Goal: Book appointment/travel/reservation

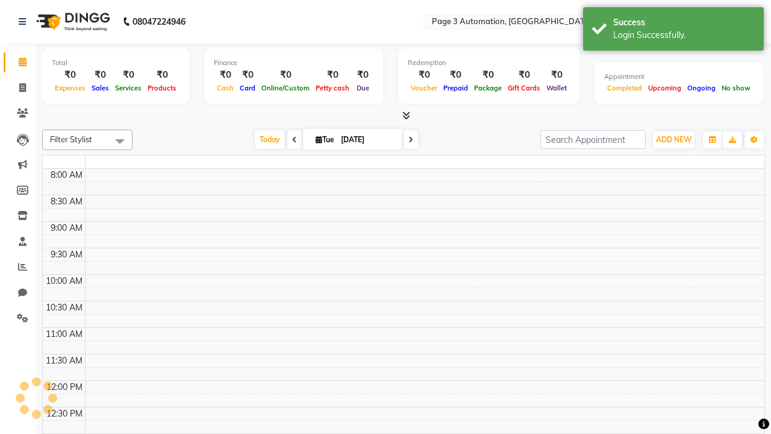
select select "en"
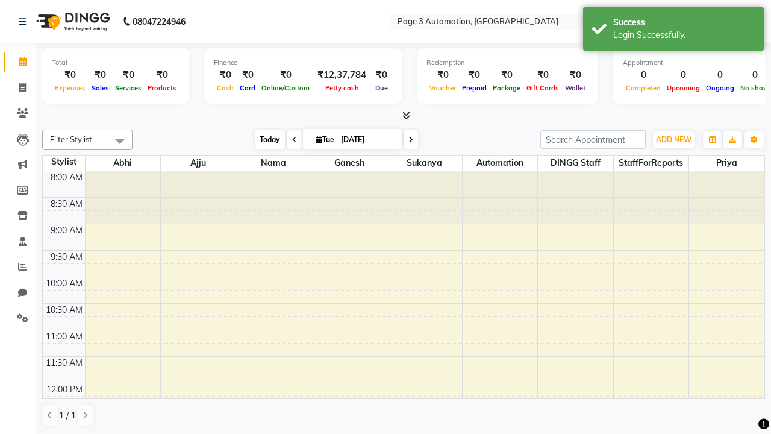
click at [264, 139] on span "Today" at bounding box center [270, 139] width 30 height 19
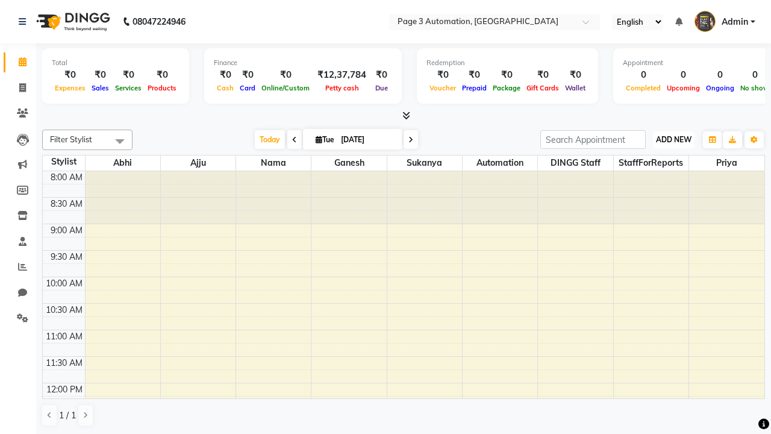
click at [673, 139] on span "ADD NEW" at bounding box center [674, 139] width 36 height 9
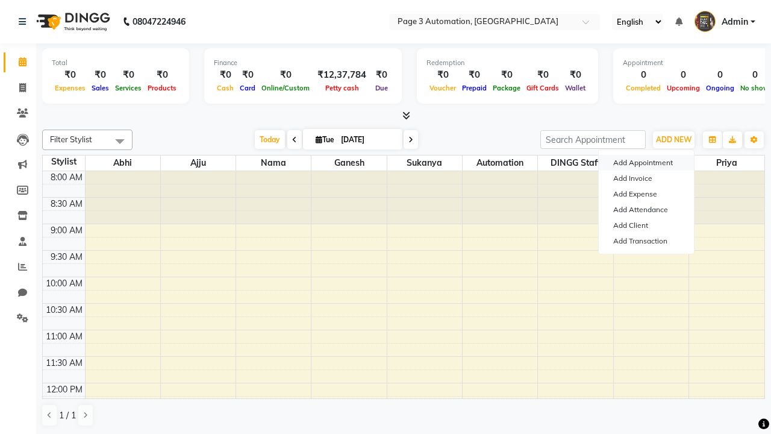
click at [646, 163] on button "Add Appointment" at bounding box center [646, 163] width 95 height 16
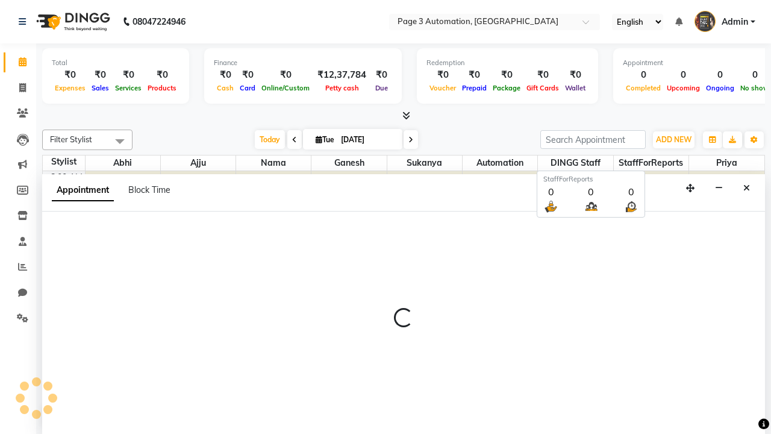
select select "tentative"
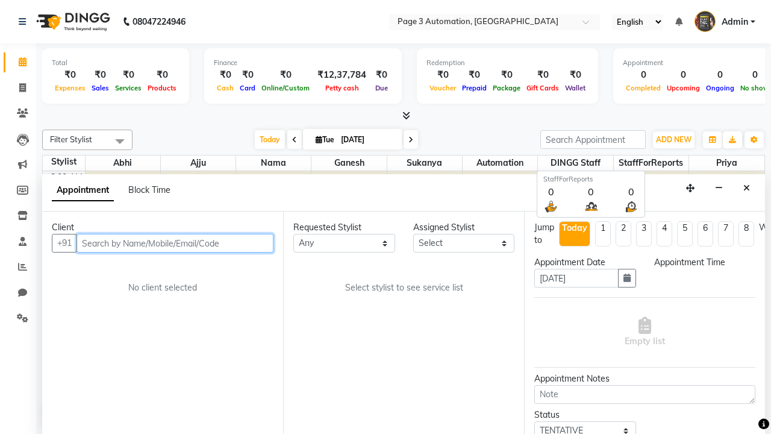
type input "8192346578"
select select "540"
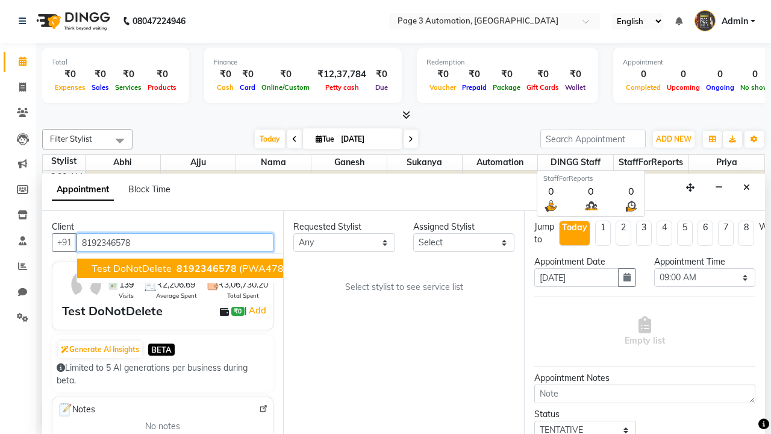
click at [176, 268] on span "8192346578" at bounding box center [206, 268] width 60 height 12
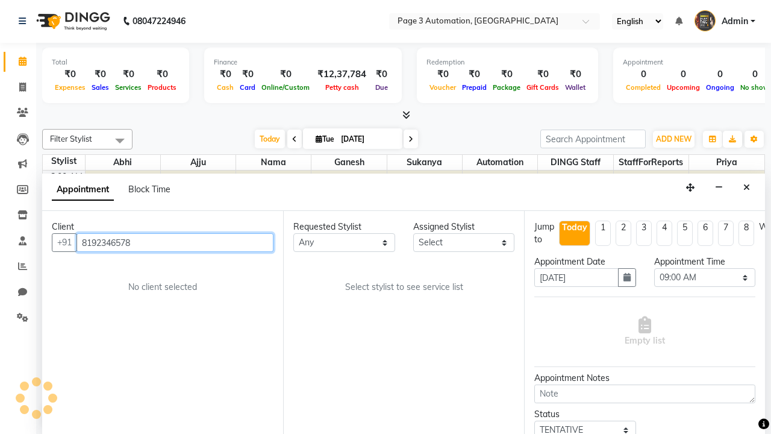
scroll to position [0, 0]
select select "711"
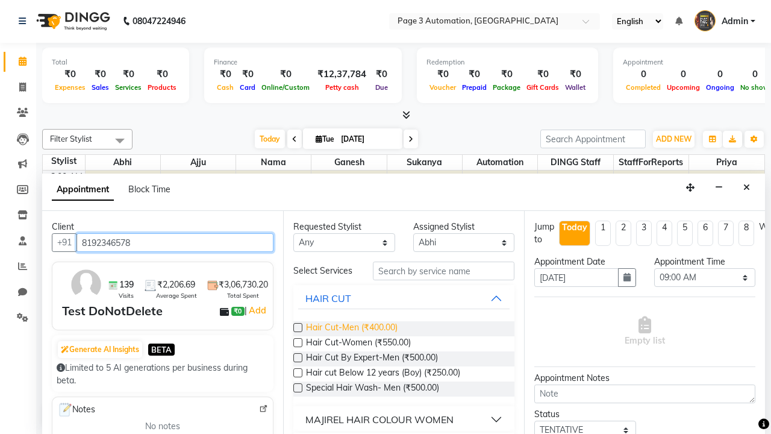
type input "8192346578"
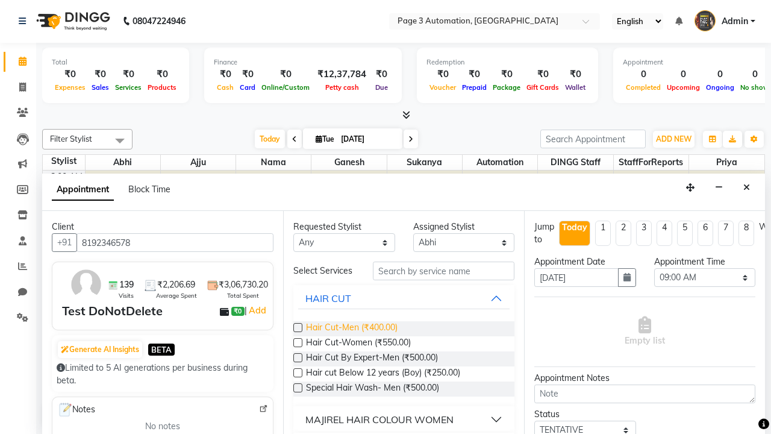
click at [351, 328] on span "Hair Cut-Men (₹400.00)" at bounding box center [352, 328] width 92 height 15
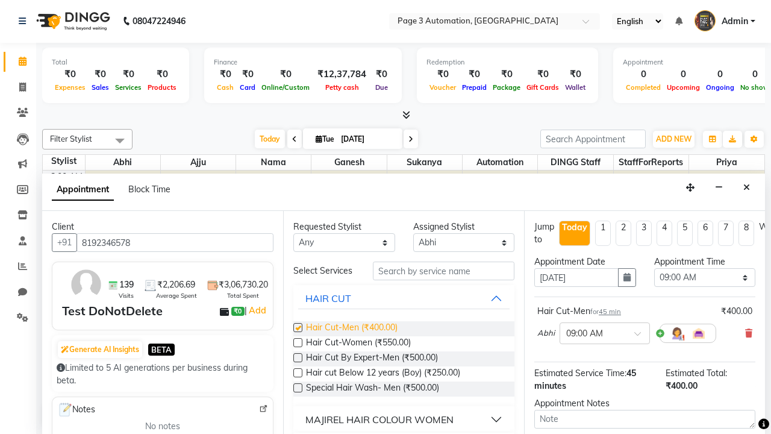
checkbox input "false"
select select "870"
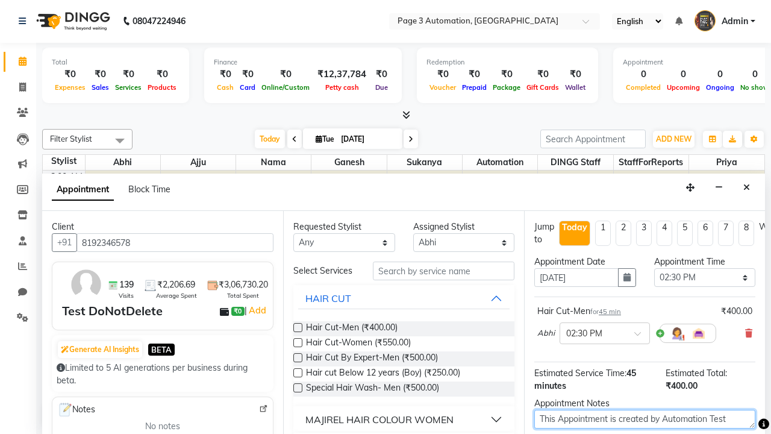
type textarea "This Appointment is created by Automation Test"
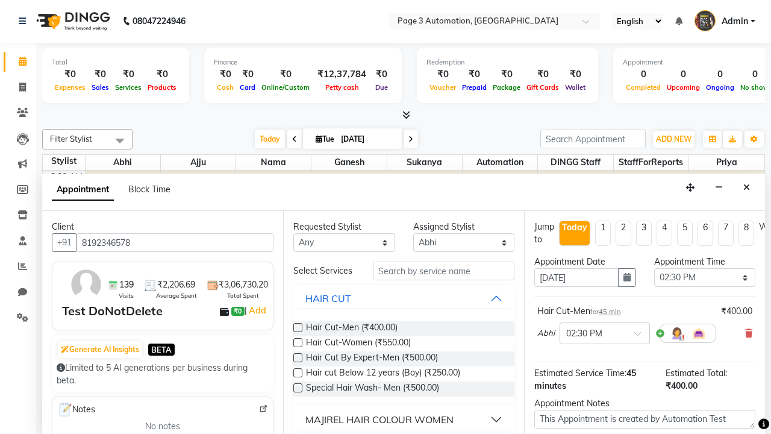
checkbox input "false"
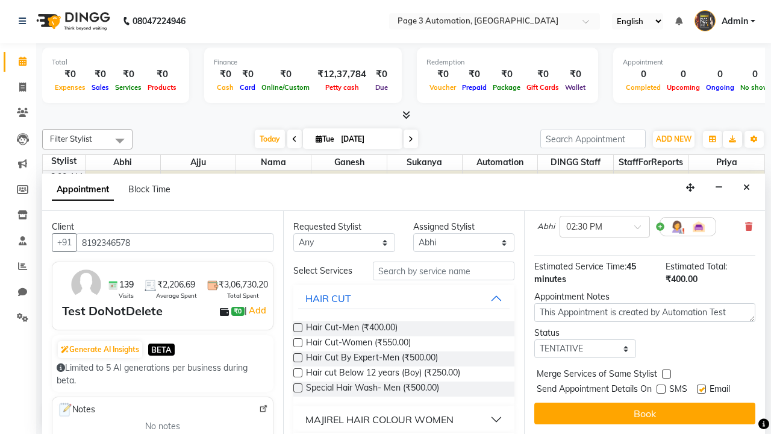
click at [701, 388] on label at bounding box center [701, 388] width 9 height 9
click at [701, 388] on input "checkbox" at bounding box center [701, 390] width 8 height 8
checkbox input "false"
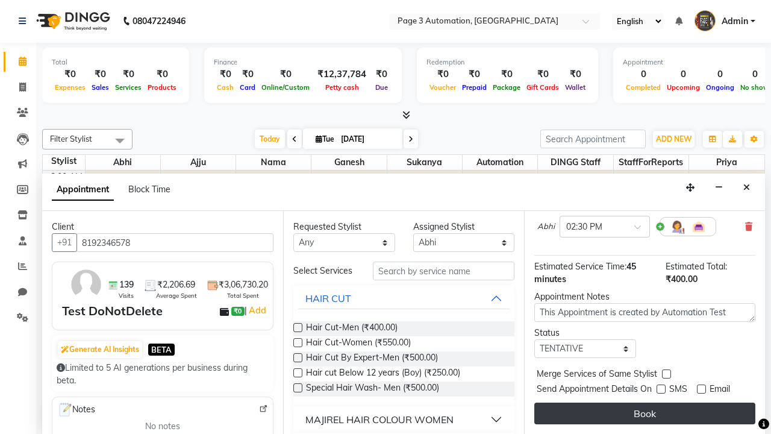
click at [644, 413] on button "Book" at bounding box center [644, 413] width 221 height 22
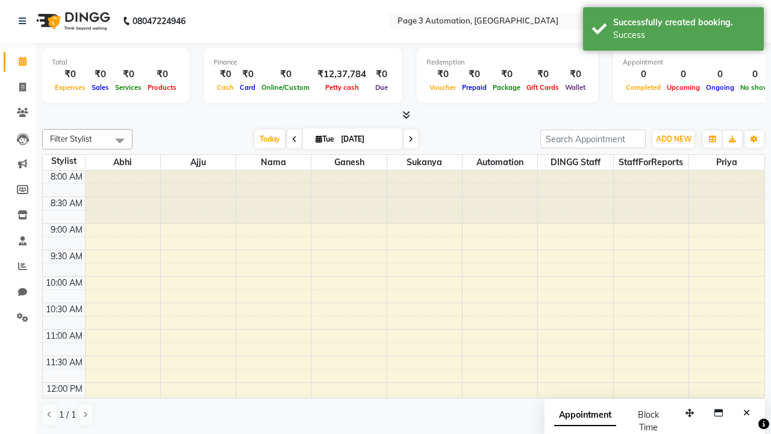
scroll to position [0, 0]
click at [673, 31] on div "Success" at bounding box center [684, 35] width 142 height 13
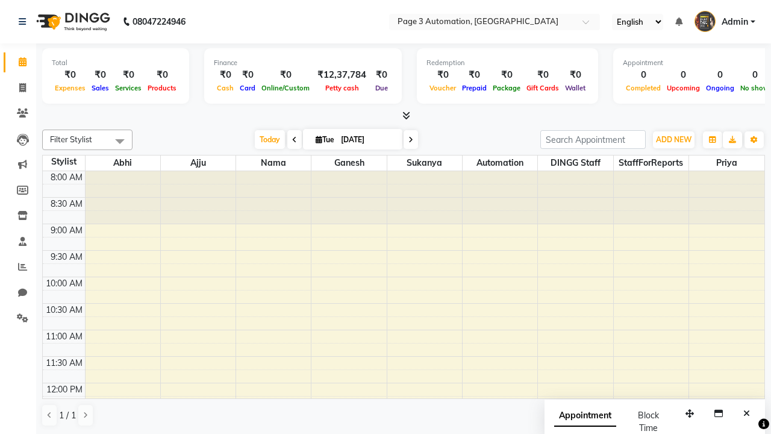
click at [120, 141] on span at bounding box center [120, 140] width 24 height 23
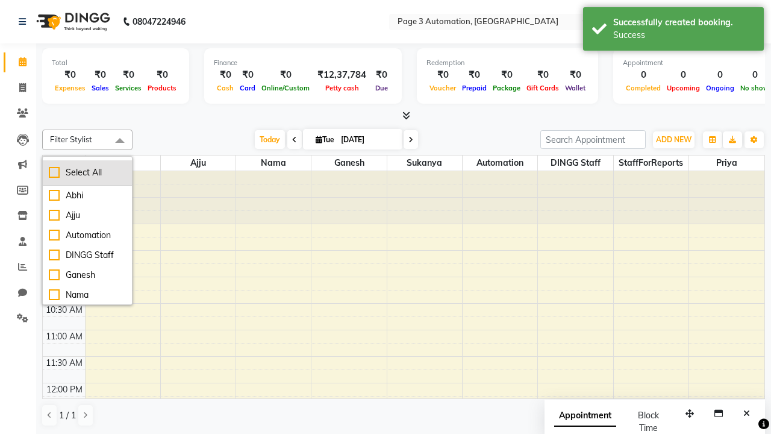
click at [87, 172] on div "Select All" at bounding box center [87, 172] width 77 height 13
checkbox input "true"
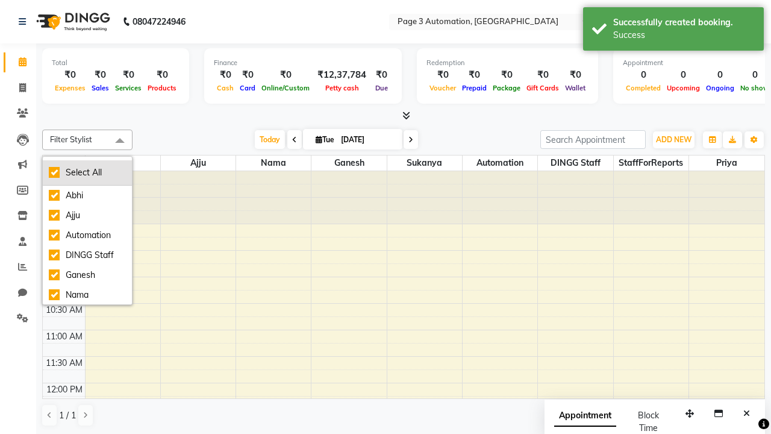
checkbox input "true"
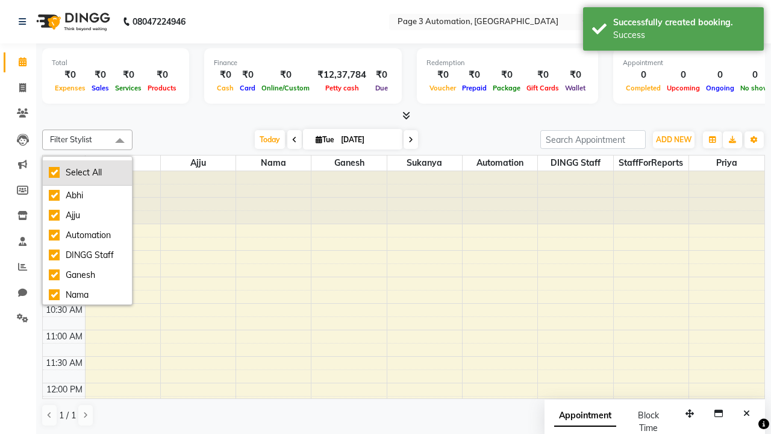
checkbox input "true"
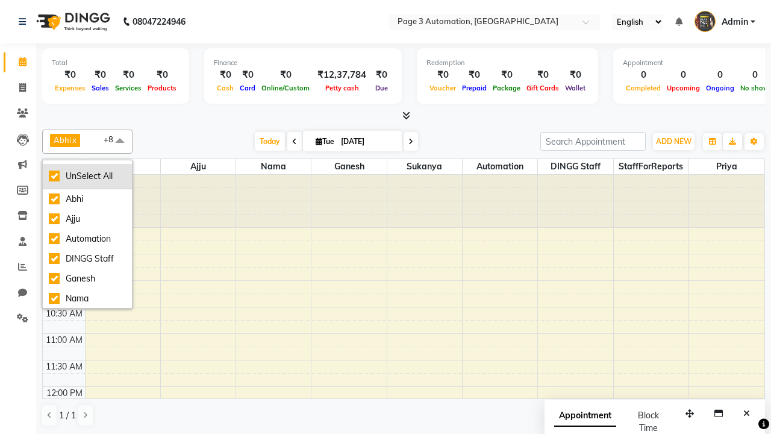
click at [87, 176] on div "UnSelect All" at bounding box center [87, 176] width 77 height 13
checkbox input "false"
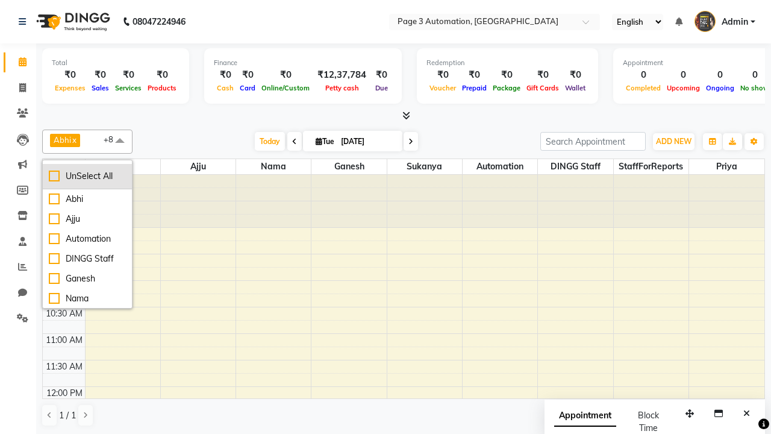
checkbox input "false"
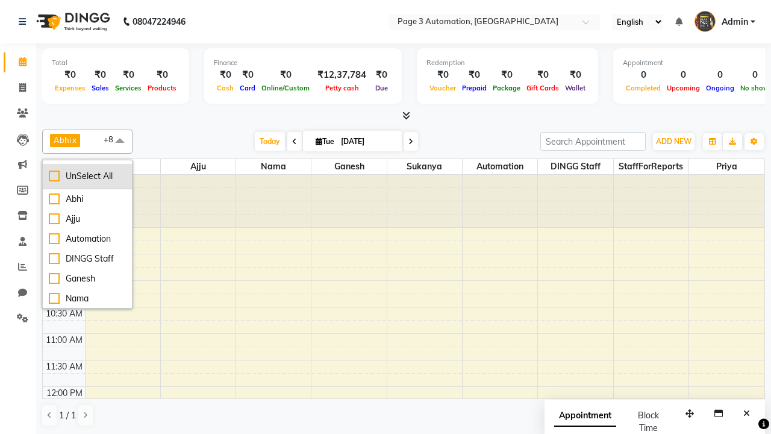
checkbox input "false"
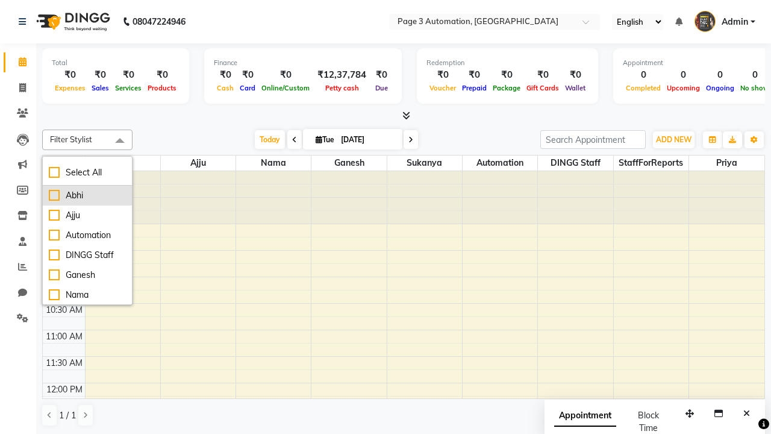
click at [87, 195] on div "Abhi" at bounding box center [87, 195] width 77 height 13
checkbox input "true"
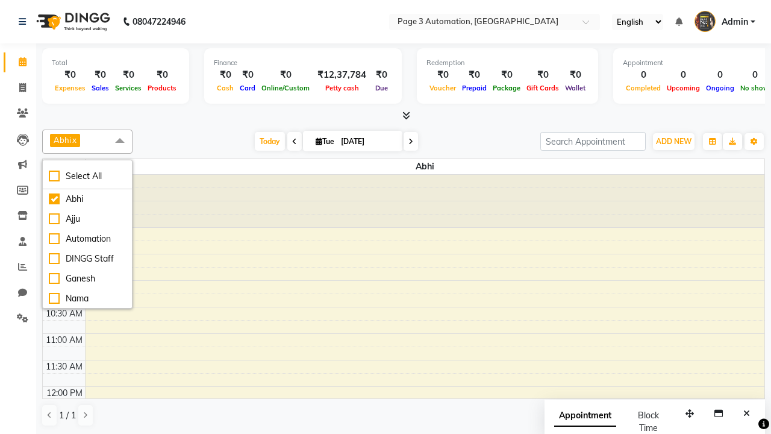
click at [120, 141] on span at bounding box center [120, 140] width 24 height 23
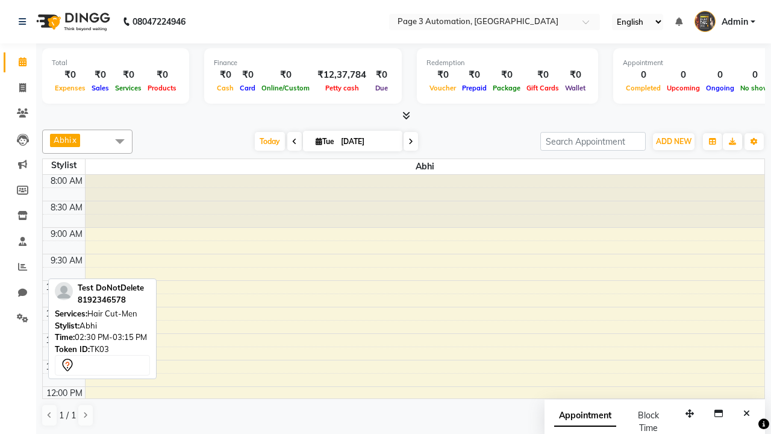
scroll to position [252, 0]
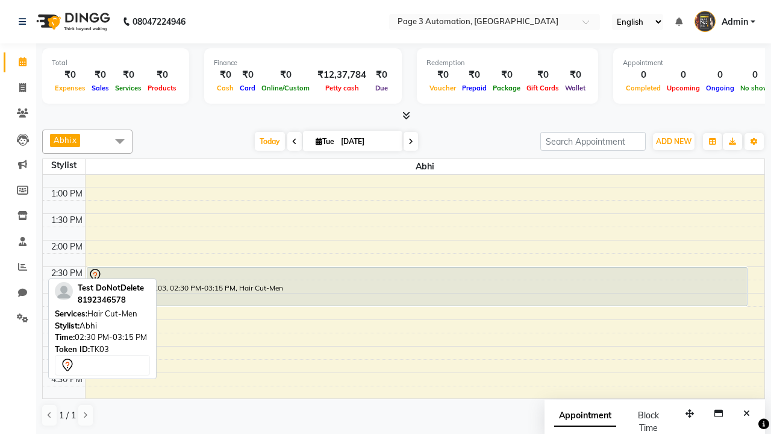
click at [417, 286] on div "Test DoNotDelete, TK03, 02:30 PM-03:15 PM, Hair Cut-Men" at bounding box center [416, 286] width 659 height 38
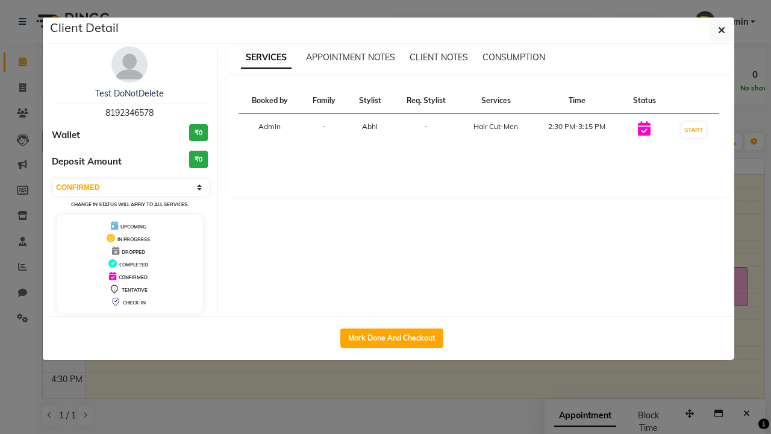
select select "2"
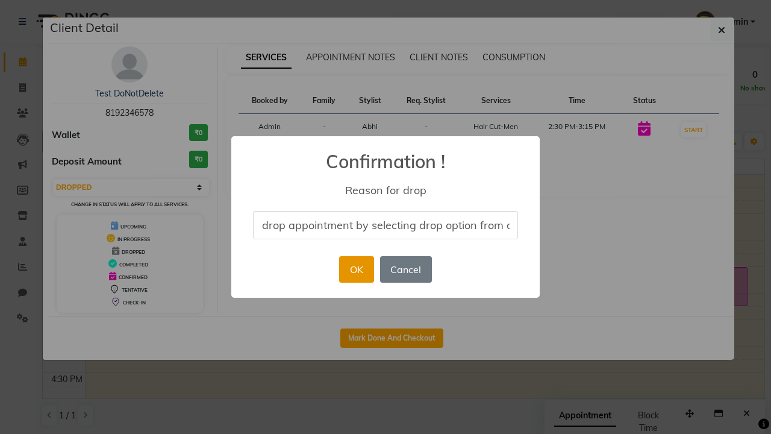
type input "drop appointment by selecting drop option from dropdown"
click at [356, 269] on button "OK" at bounding box center [356, 269] width 34 height 26
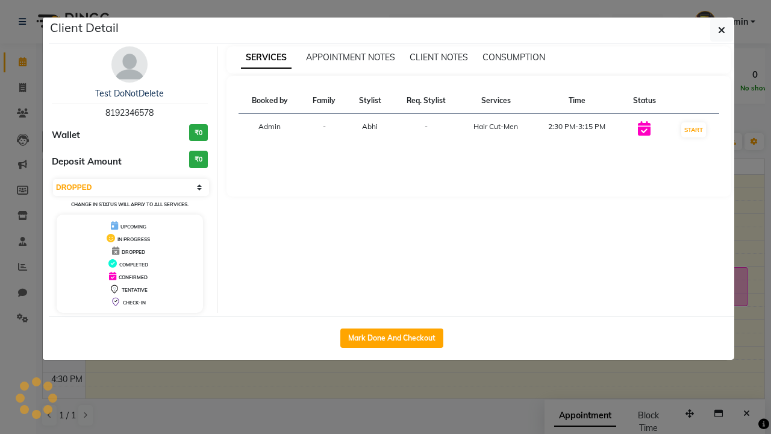
scroll to position [0, 0]
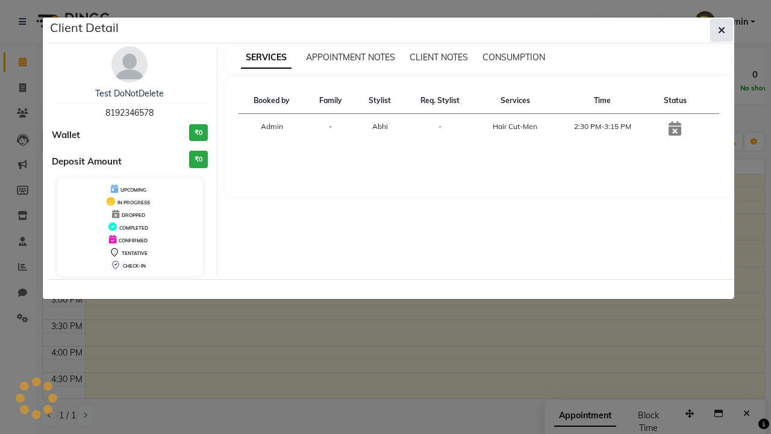
click at [721, 30] on icon "button" at bounding box center [721, 30] width 7 height 10
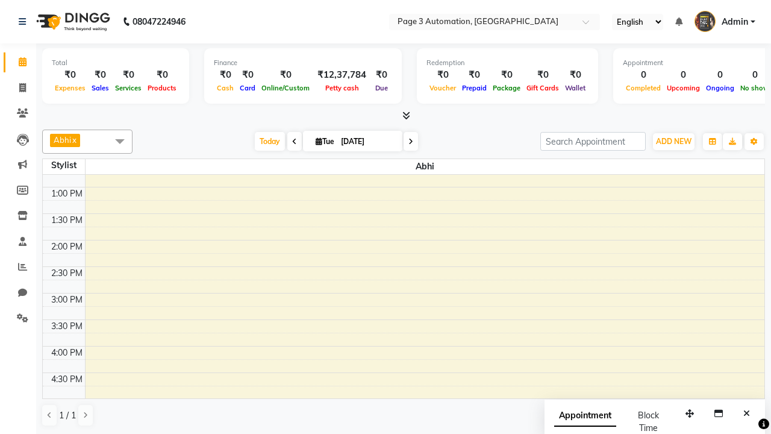
click at [120, 141] on span at bounding box center [120, 140] width 24 height 23
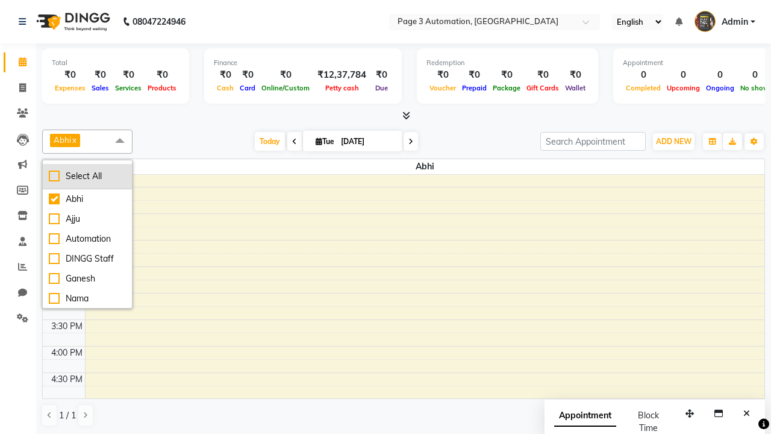
click at [87, 176] on div "Select All" at bounding box center [87, 176] width 77 height 13
checkbox input "true"
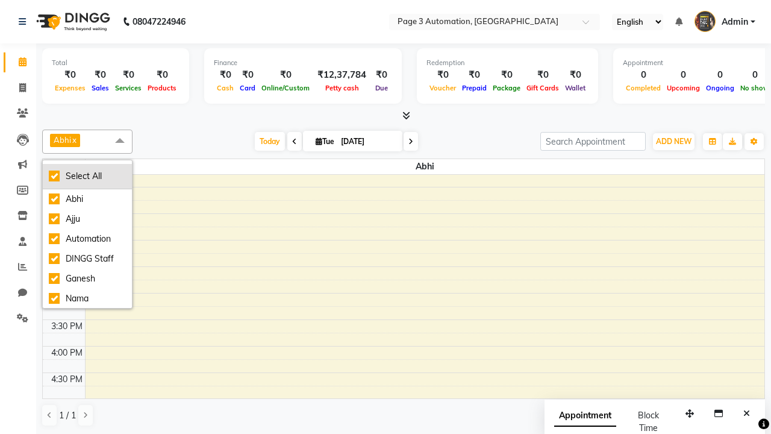
checkbox input "true"
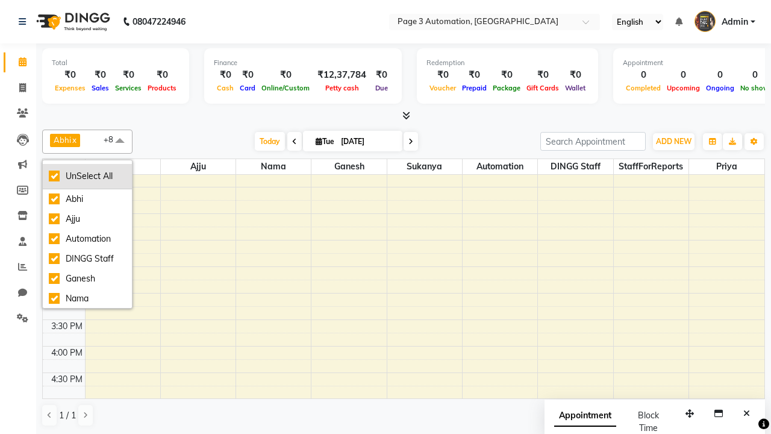
click at [87, 176] on div "UnSelect All" at bounding box center [87, 176] width 77 height 13
checkbox input "false"
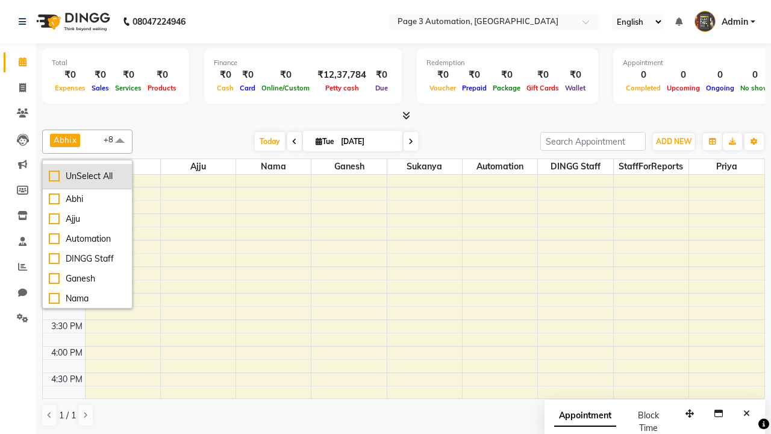
checkbox input "false"
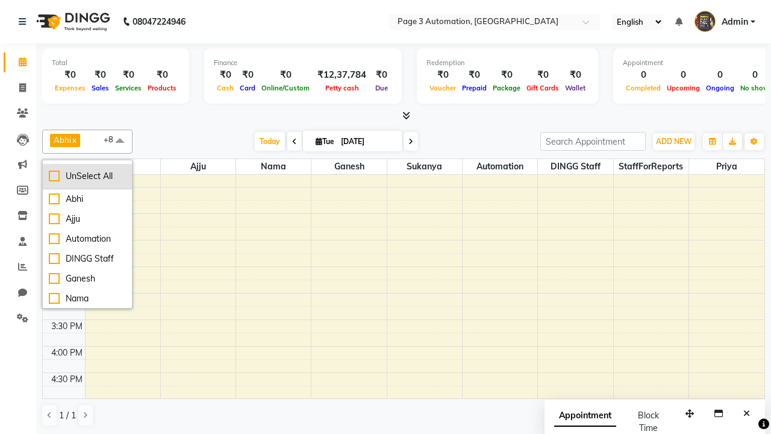
checkbox input "false"
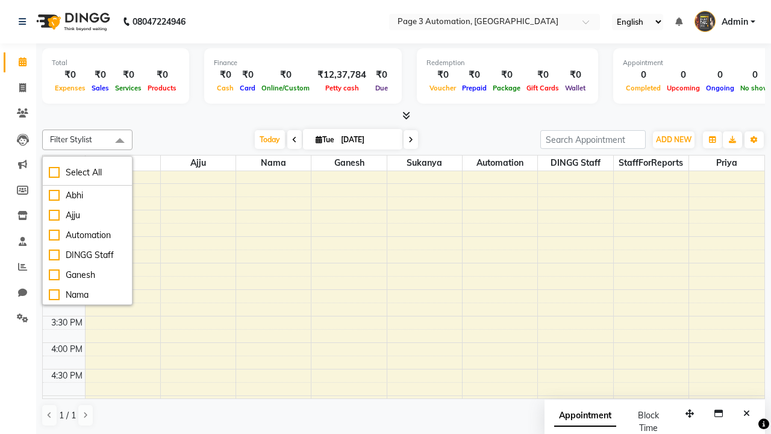
click at [120, 141] on span at bounding box center [120, 140] width 24 height 23
click at [724, 22] on span "Admin" at bounding box center [734, 22] width 26 height 13
